Goal: Find specific page/section: Find specific page/section

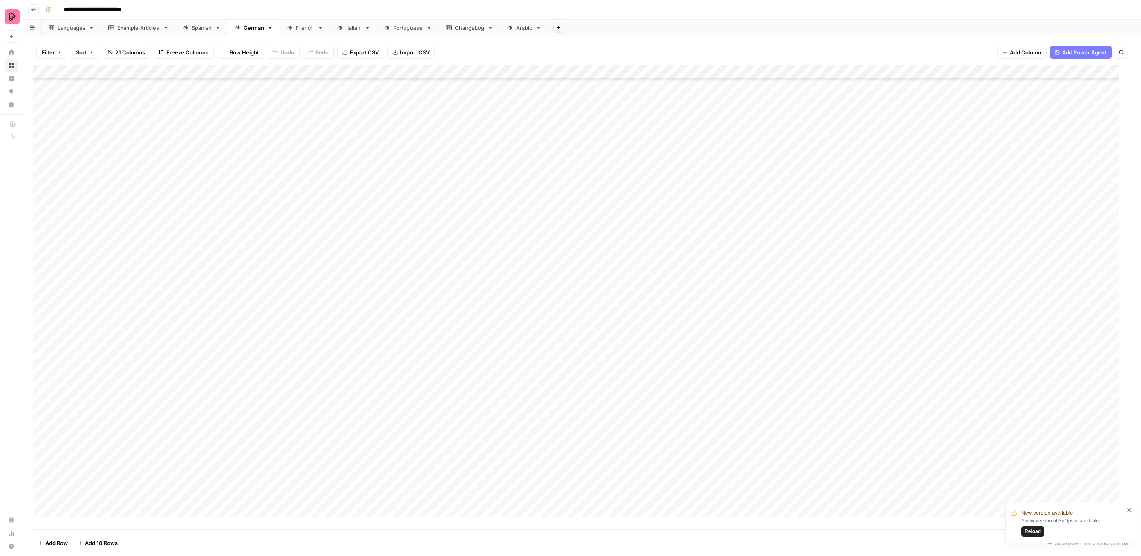
scroll to position [4064, 0]
click at [305, 27] on div "French" at bounding box center [305, 28] width 18 height 8
click at [251, 30] on div "German" at bounding box center [254, 28] width 20 height 8
click at [349, 30] on div "Italian" at bounding box center [353, 28] width 15 height 8
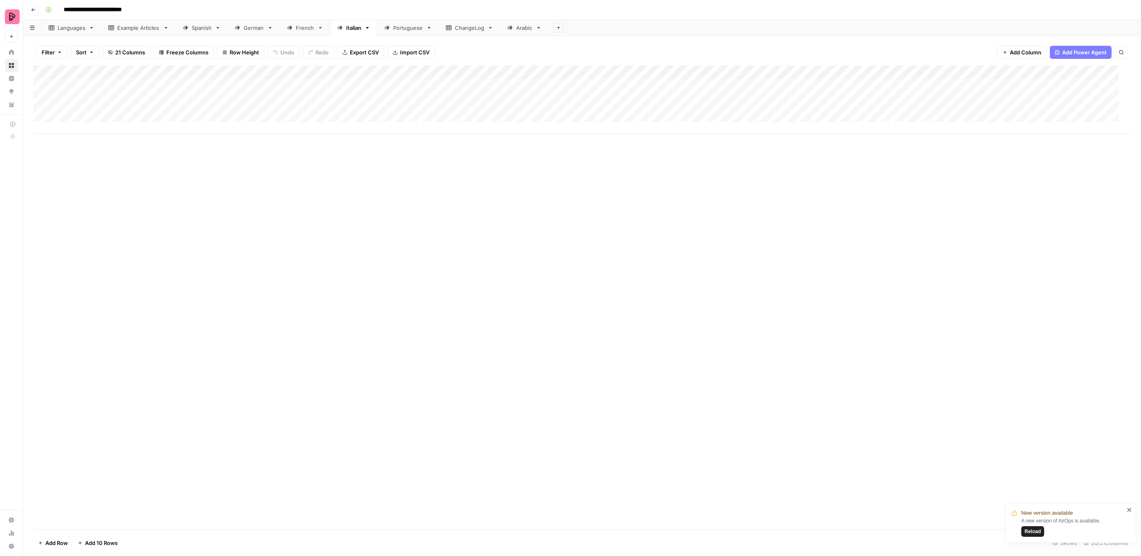
click at [251, 28] on div "German" at bounding box center [254, 28] width 20 height 8
